Goal: Task Accomplishment & Management: Use online tool/utility

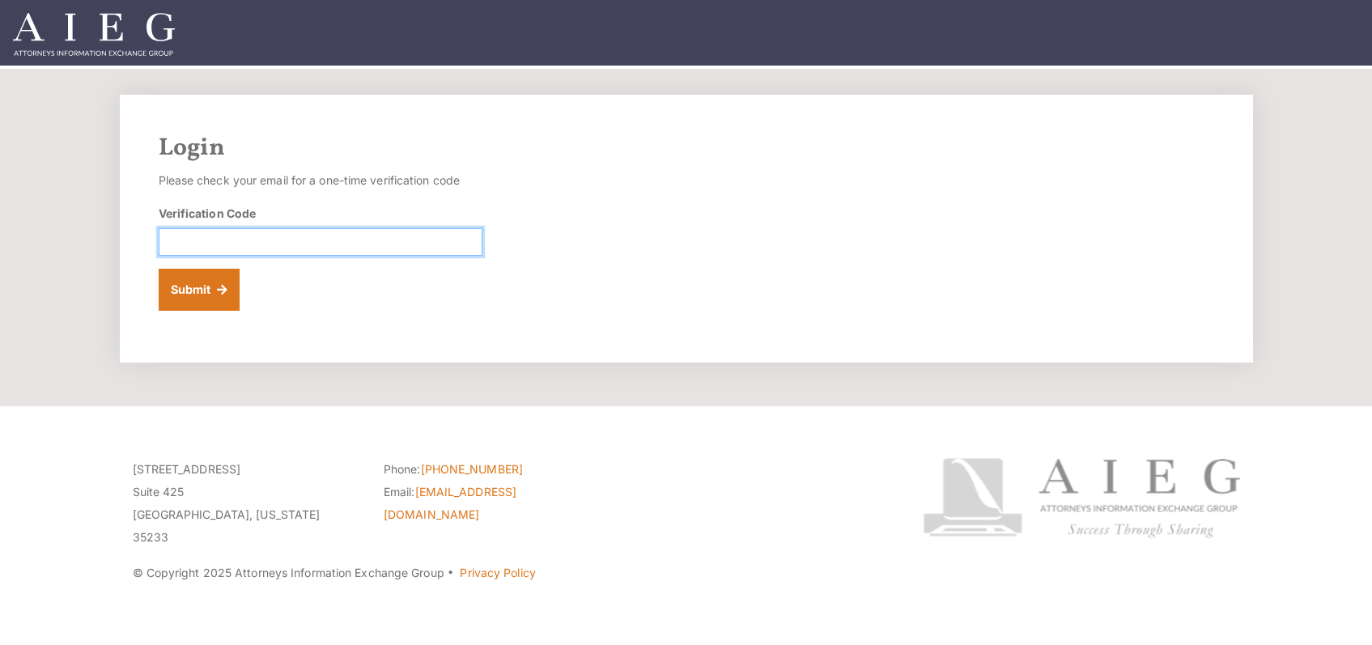
click at [299, 240] on input "Verification Code" at bounding box center [321, 242] width 324 height 28
paste input "827026"
type input "827026"
click at [213, 293] on button "Submit" at bounding box center [200, 290] width 82 height 42
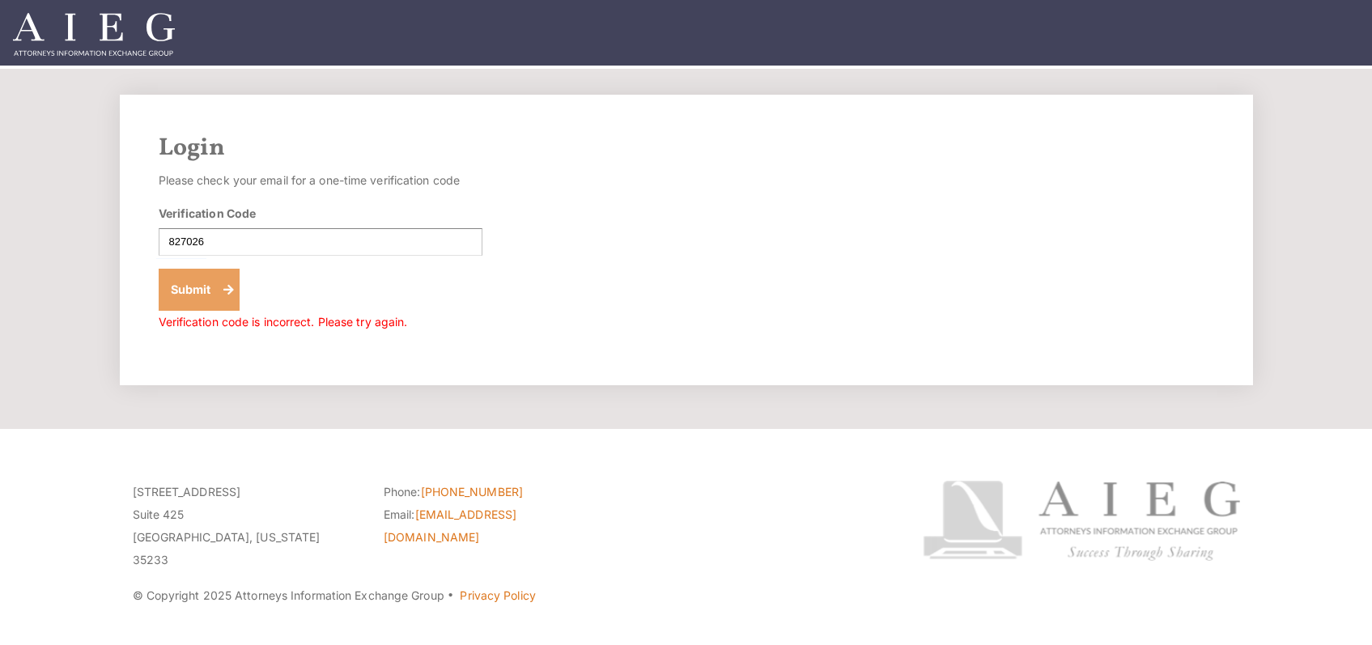
click at [176, 283] on button "Submit" at bounding box center [200, 290] width 82 height 42
paste input "496562"
type input "496562"
click at [171, 291] on button "Submit" at bounding box center [200, 290] width 82 height 42
